Goal: Transaction & Acquisition: Download file/media

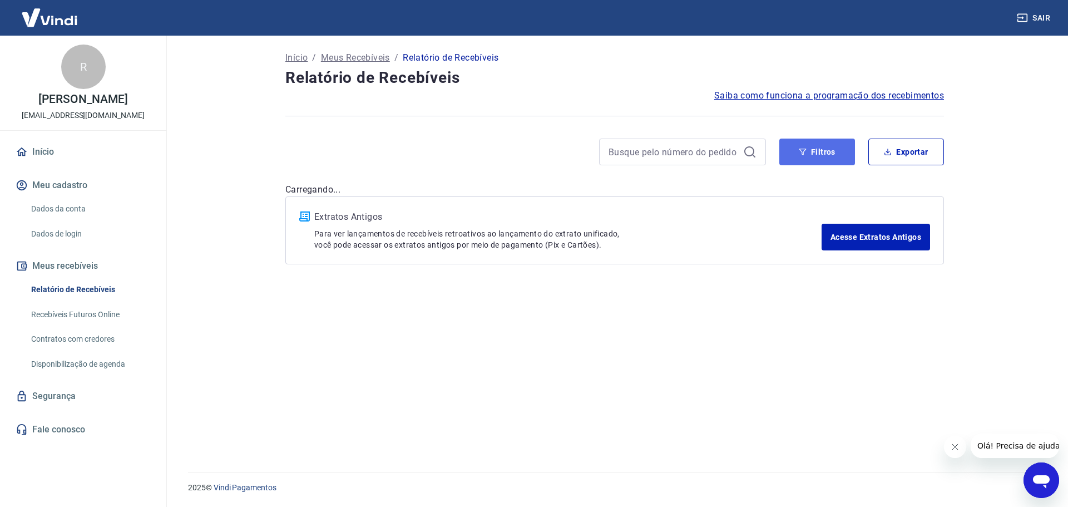
click at [822, 151] on button "Filtros" at bounding box center [817, 151] width 76 height 27
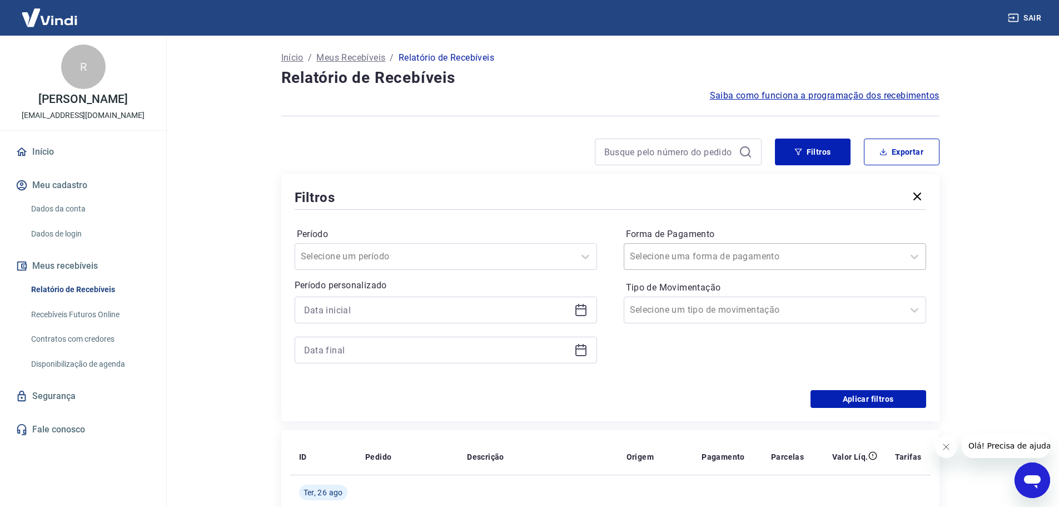
click at [703, 257] on input "Forma de Pagamento" at bounding box center [686, 256] width 112 height 13
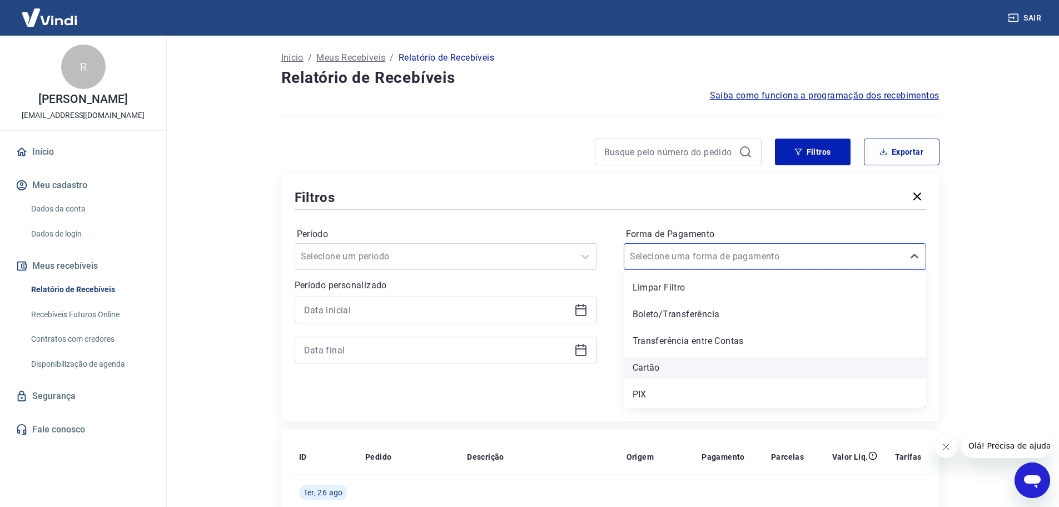
click at [659, 368] on div "Cartão" at bounding box center [775, 367] width 302 height 22
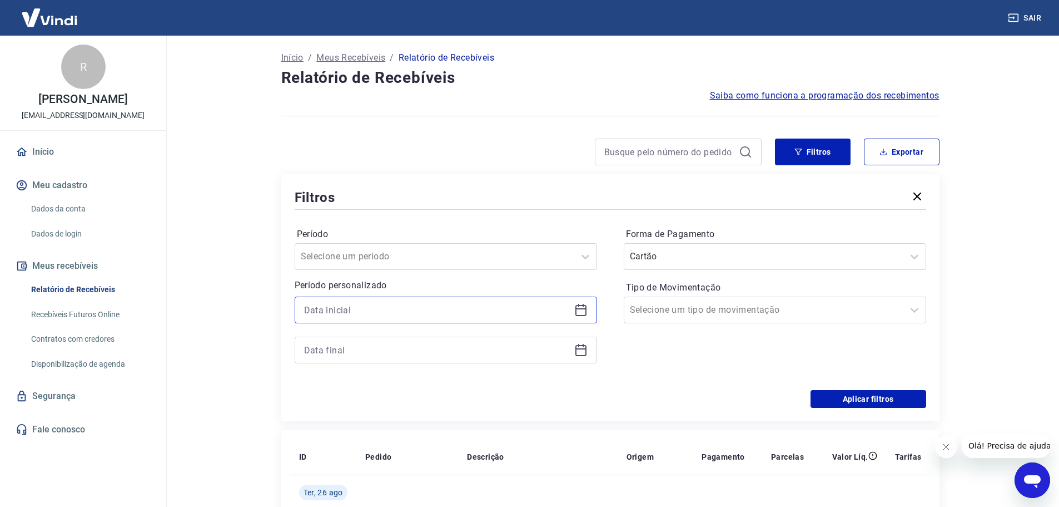
click at [441, 316] on input at bounding box center [437, 309] width 266 height 17
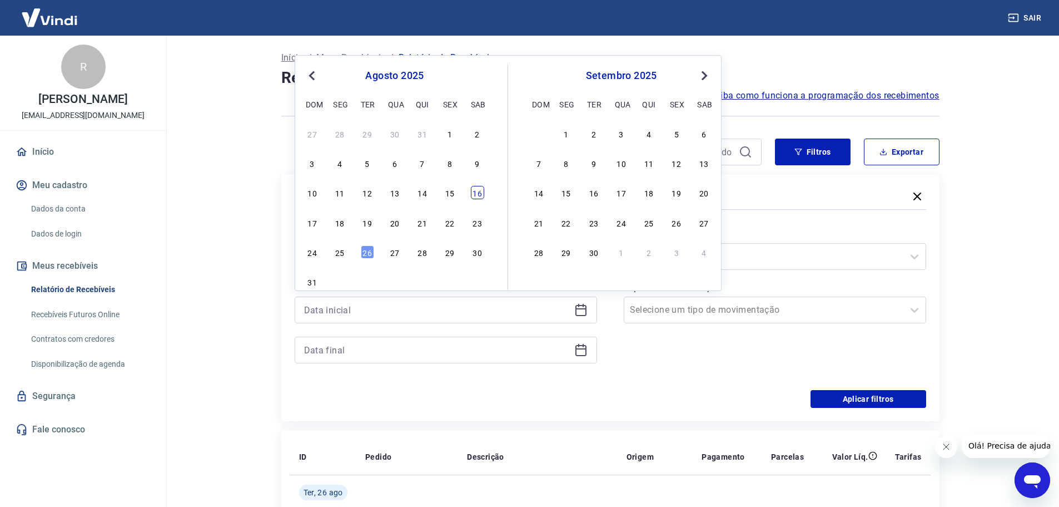
click at [476, 195] on div "16" at bounding box center [477, 192] width 13 height 13
type input "[DATE]"
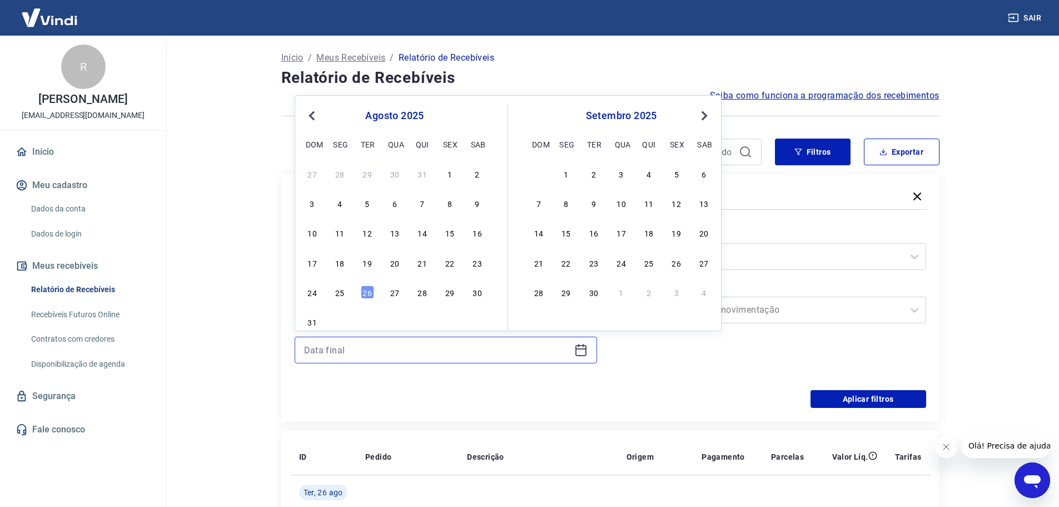
click at [385, 351] on input at bounding box center [437, 349] width 266 height 17
click at [422, 262] on div "21" at bounding box center [422, 262] width 13 height 13
type input "[DATE]"
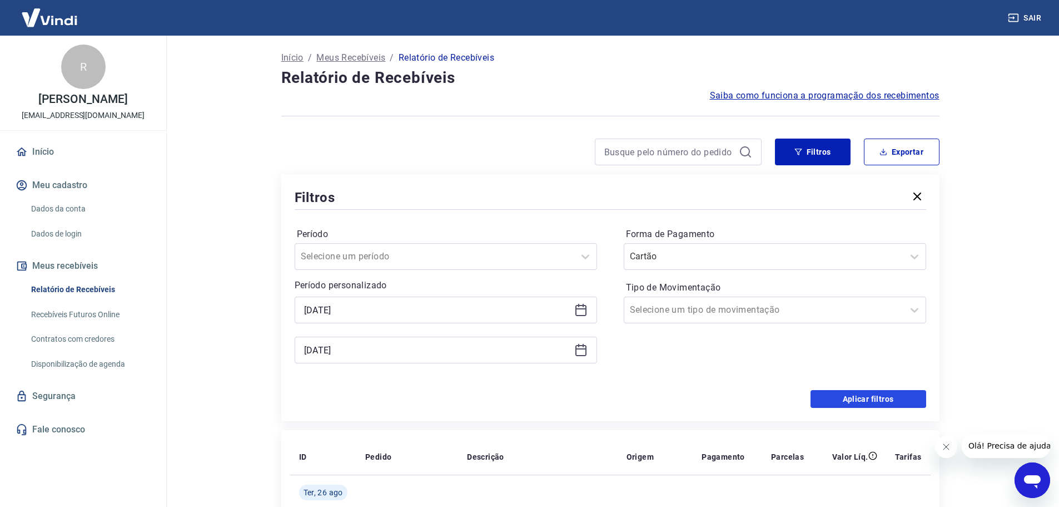
drag, startPoint x: 860, startPoint y: 395, endPoint x: 882, endPoint y: 387, distance: 23.0
click at [861, 395] on button "Aplicar filtros" at bounding box center [869, 399] width 116 height 18
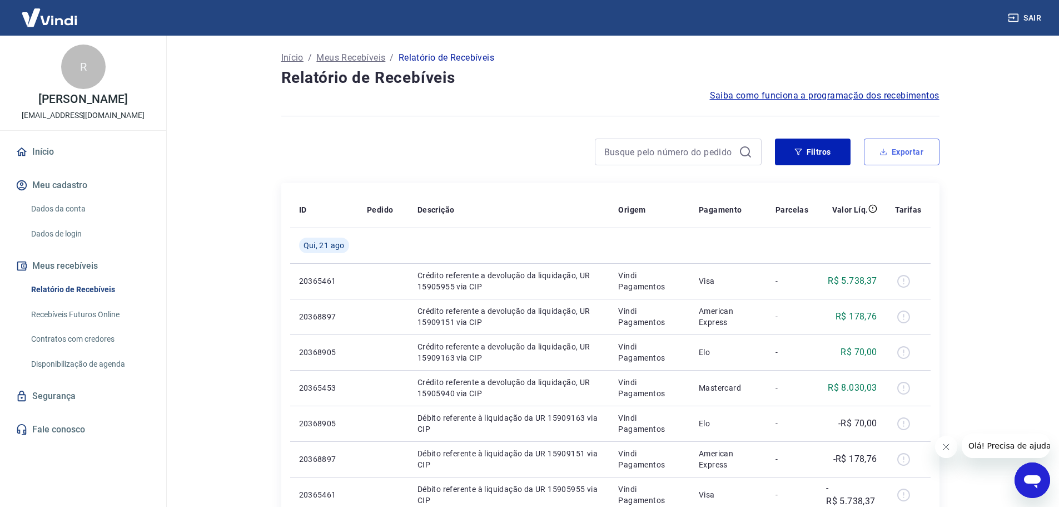
click at [908, 151] on button "Exportar" at bounding box center [902, 151] width 76 height 27
type input "[DATE]"
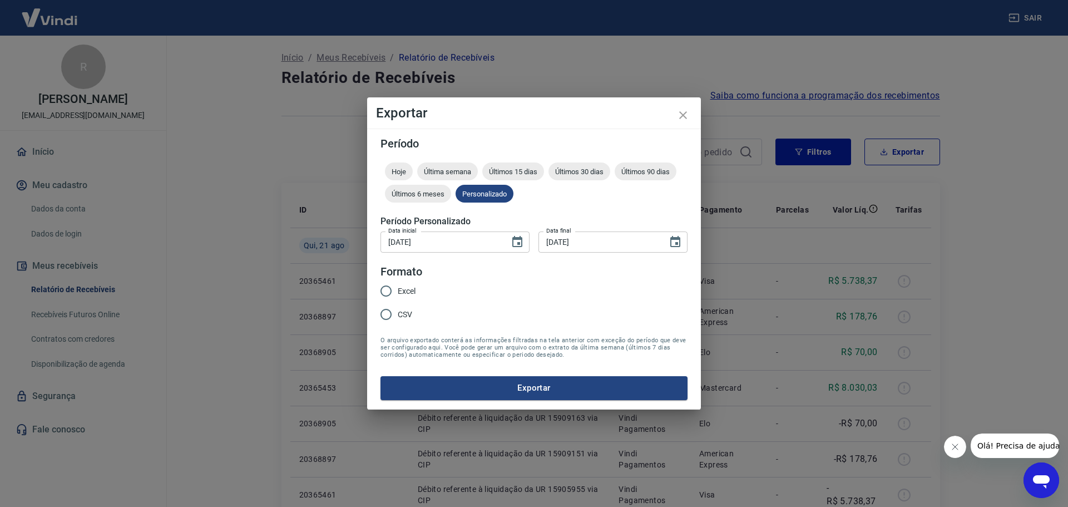
click at [400, 293] on span "Excel" at bounding box center [407, 291] width 18 height 12
click at [398, 293] on input "Excel" at bounding box center [385, 290] width 23 height 23
radio input "true"
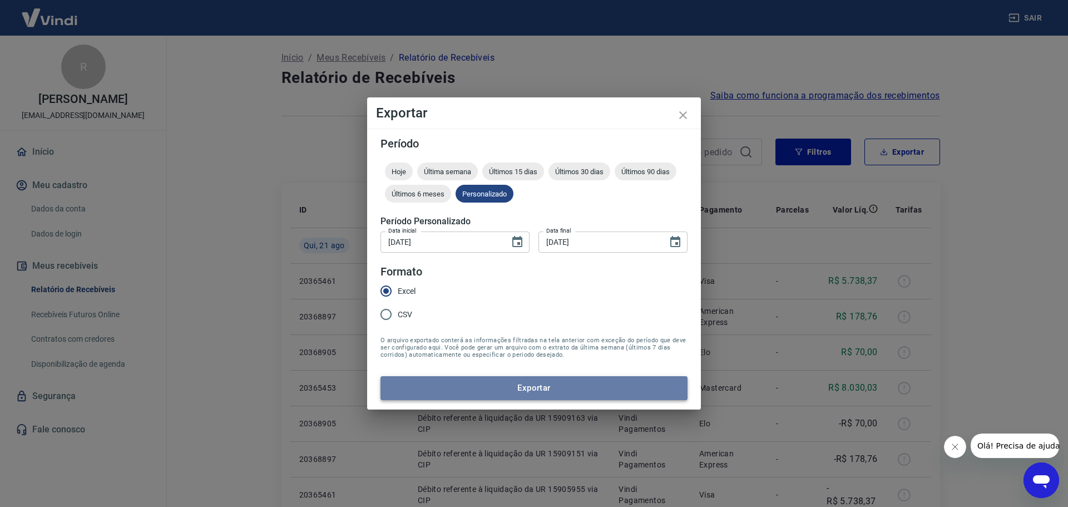
click at [499, 378] on button "Exportar" at bounding box center [533, 387] width 307 height 23
